Goal: Task Accomplishment & Management: Manage account settings

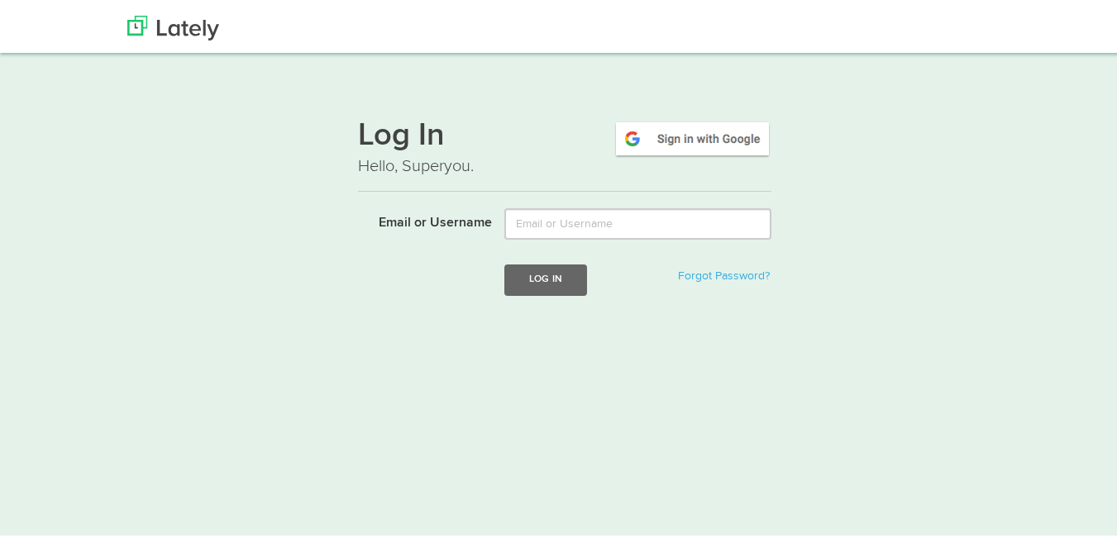
click at [641, 136] on img at bounding box center [692, 136] width 158 height 38
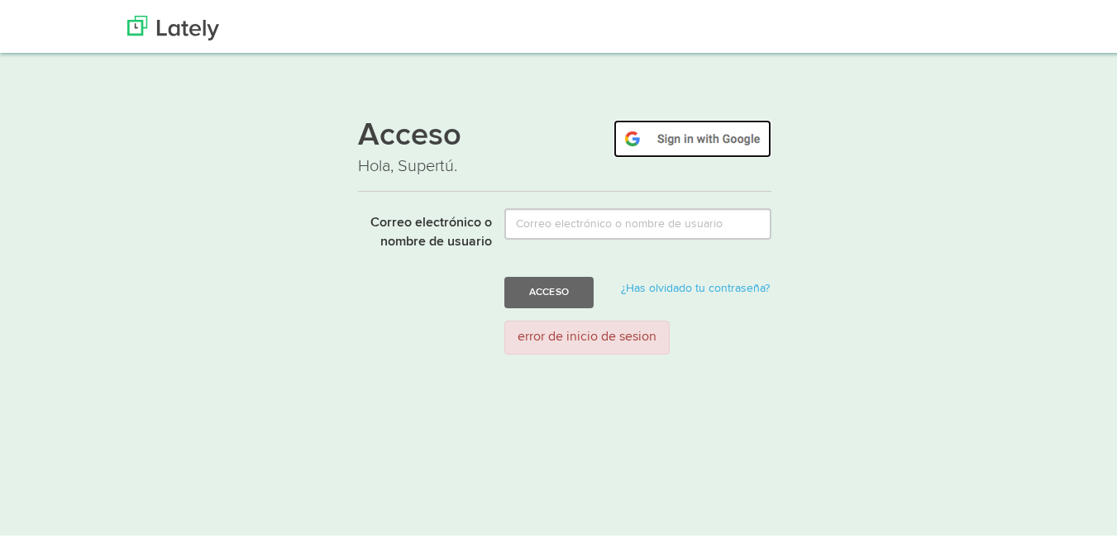
click at [712, 133] on img at bounding box center [692, 136] width 158 height 38
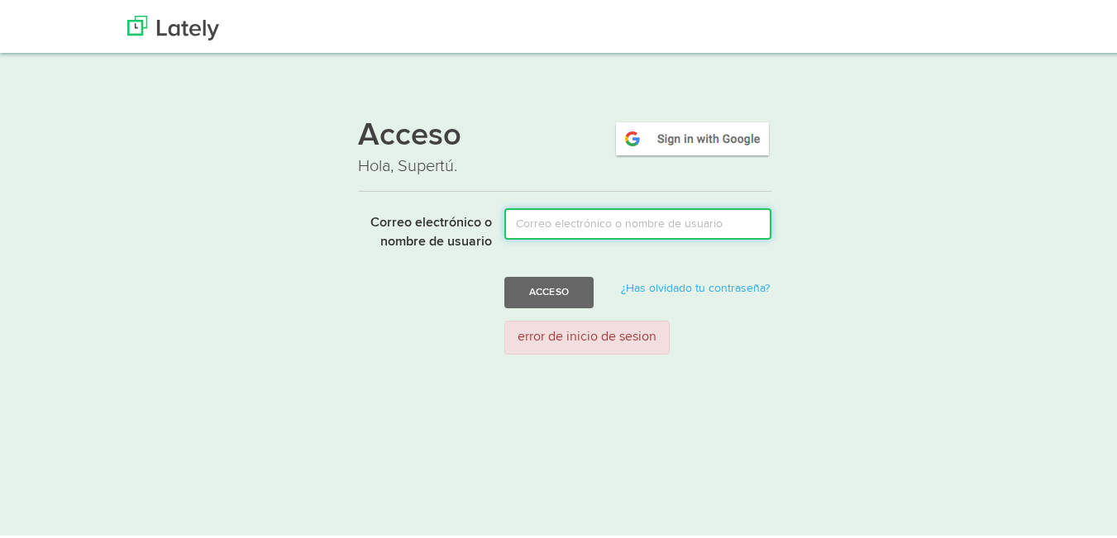
click at [565, 225] on input "Correo electrónico o nombre de usuario" at bounding box center [637, 220] width 267 height 31
type input "jeremy.leadsinger@gmail.com"
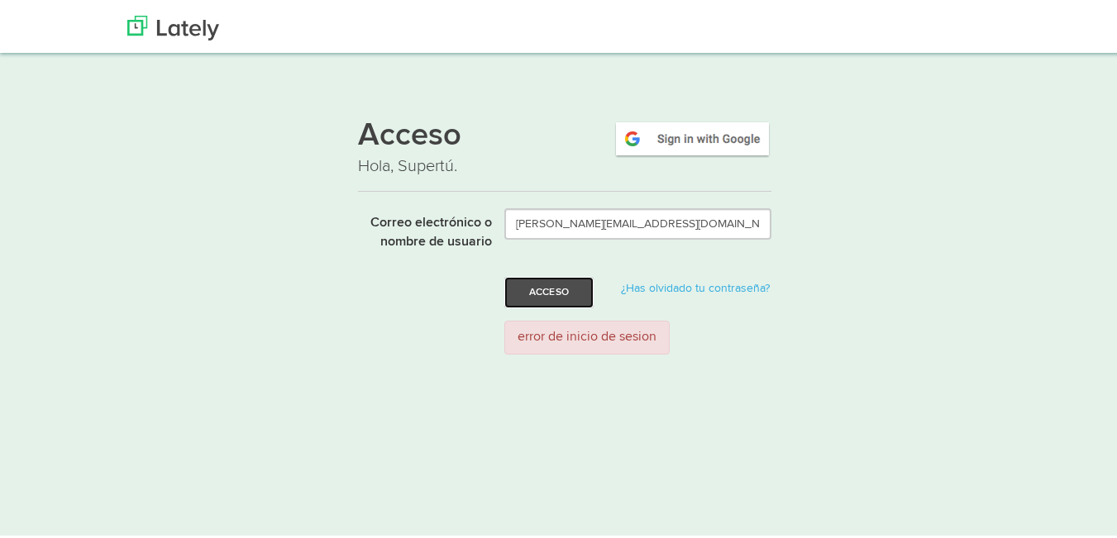
click at [542, 290] on font "Acceso" at bounding box center [549, 289] width 40 height 10
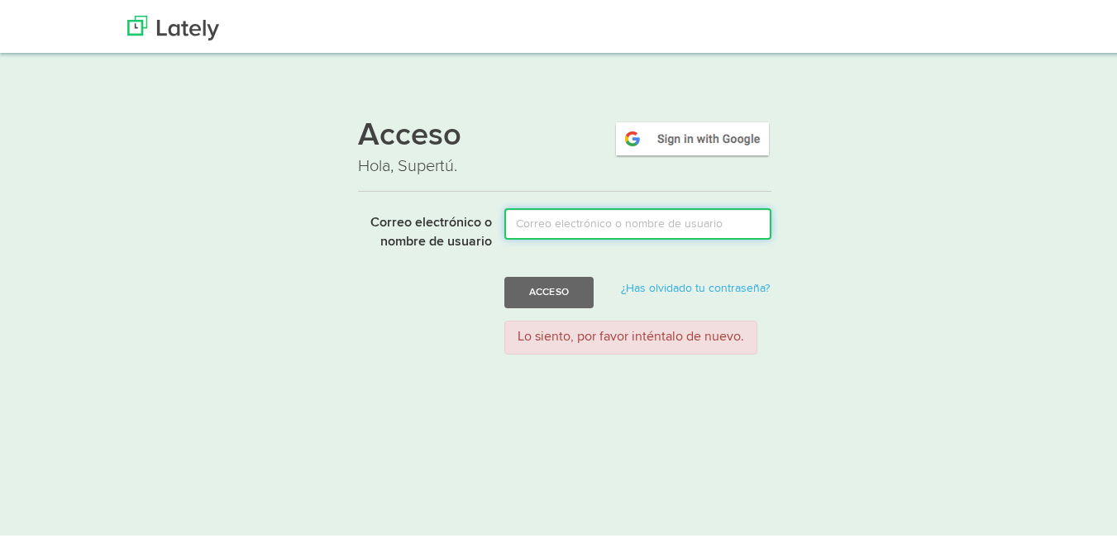
click at [543, 230] on input "Correo electrónico o nombre de usuario" at bounding box center [637, 220] width 267 height 31
type input "[EMAIL_ADDRESS][DOMAIN_NAME]"
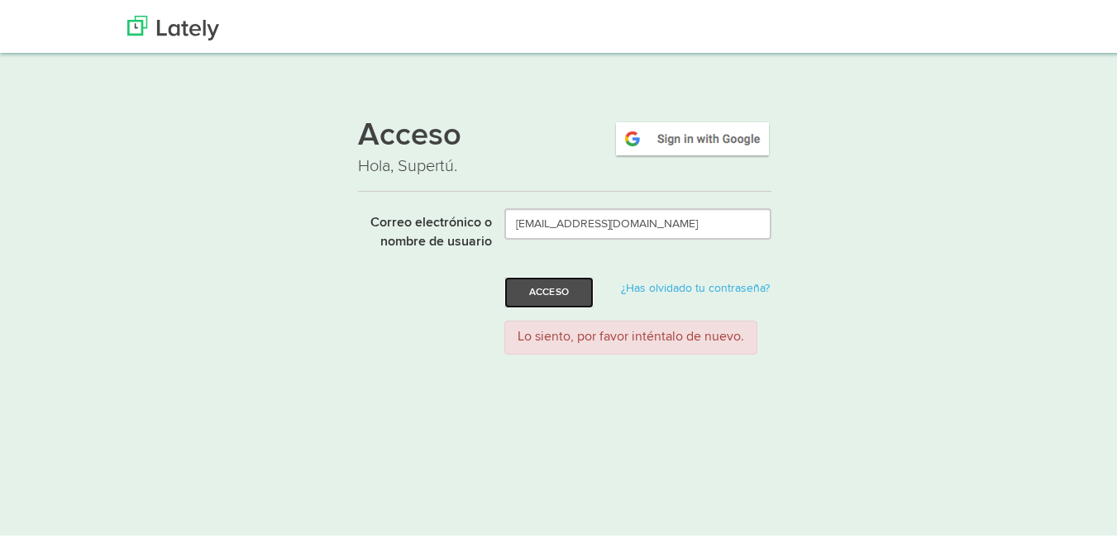
click at [568, 279] on button "Acceso" at bounding box center [548, 289] width 89 height 31
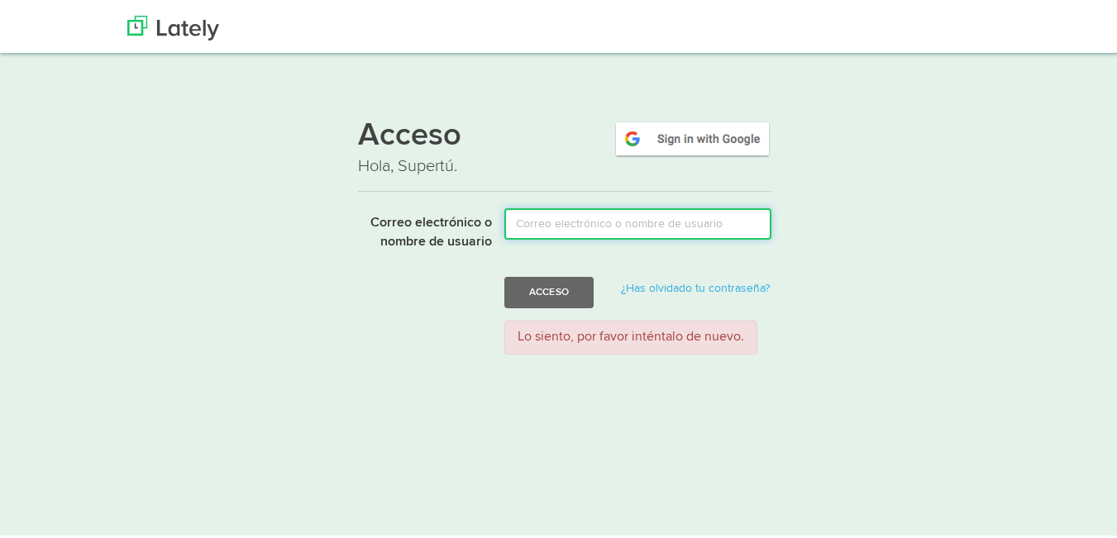
click at [608, 225] on input "Correo electrónico o nombre de usuario" at bounding box center [637, 220] width 267 height 31
type input "[EMAIL_ADDRESS][DOMAIN_NAME]"
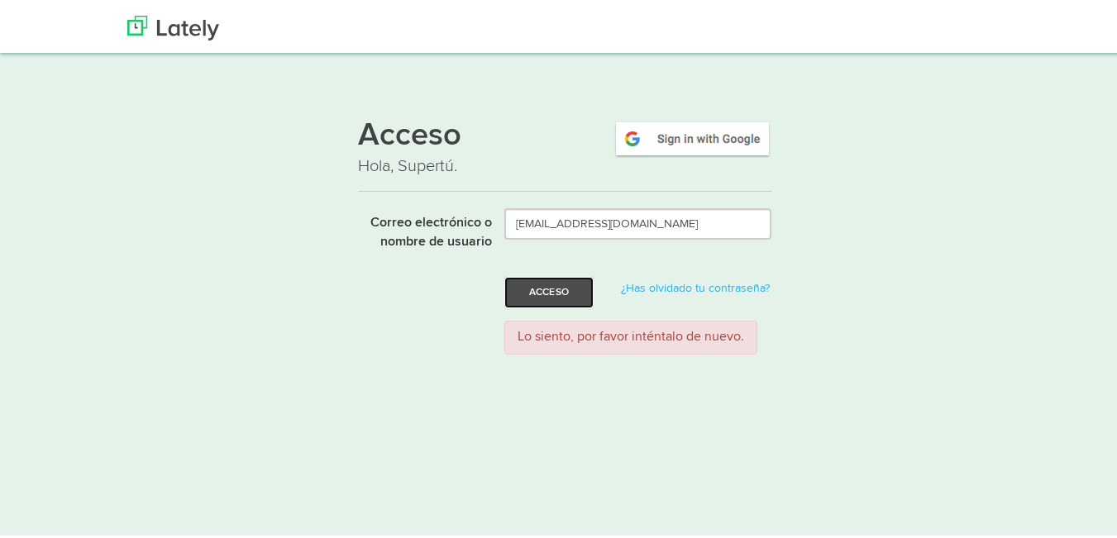
click at [556, 293] on font "Acceso" at bounding box center [549, 289] width 40 height 10
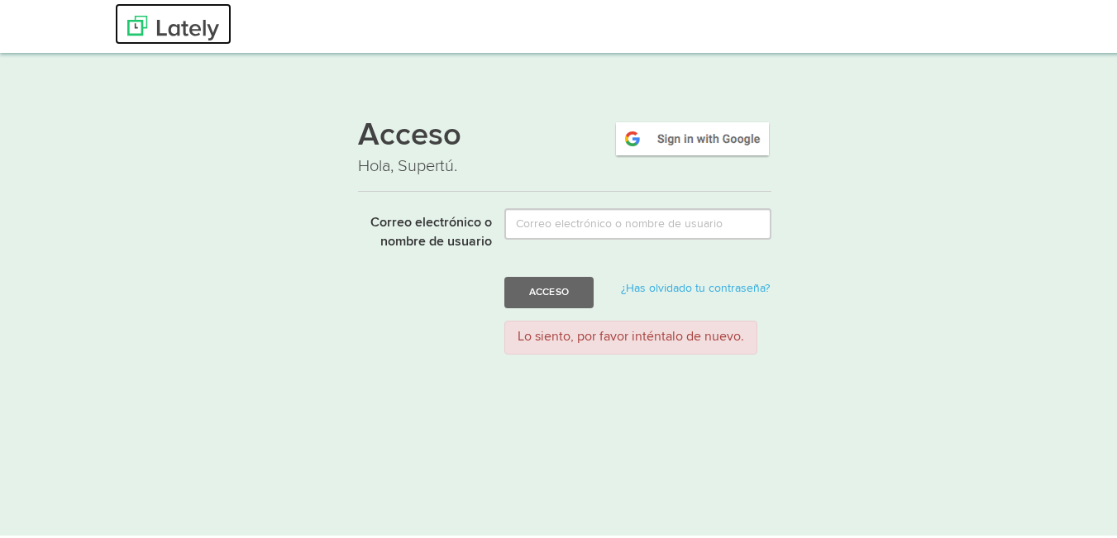
click at [172, 15] on img at bounding box center [173, 24] width 92 height 25
